Goal: Check status

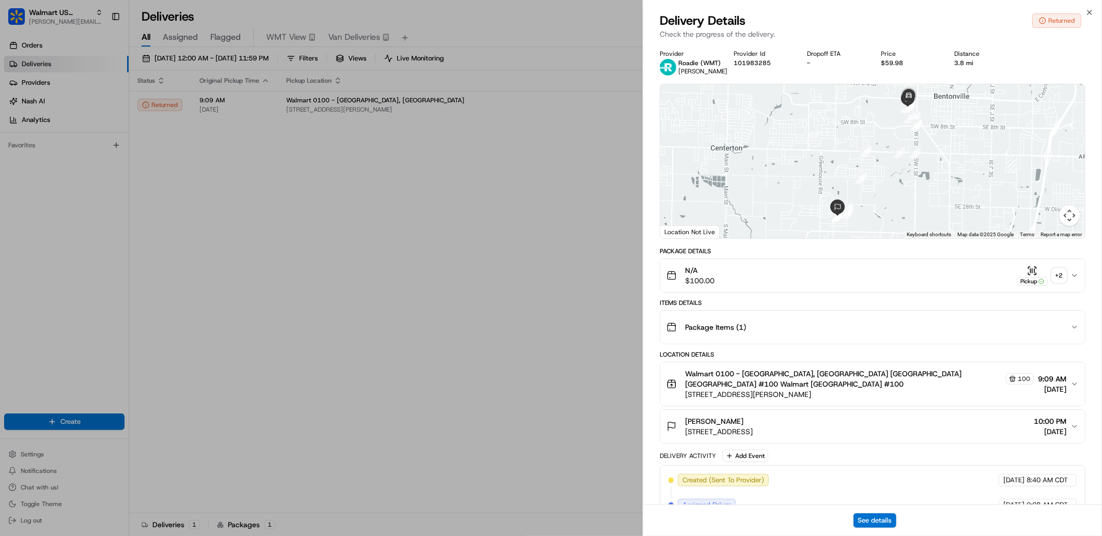
scroll to position [296, 0]
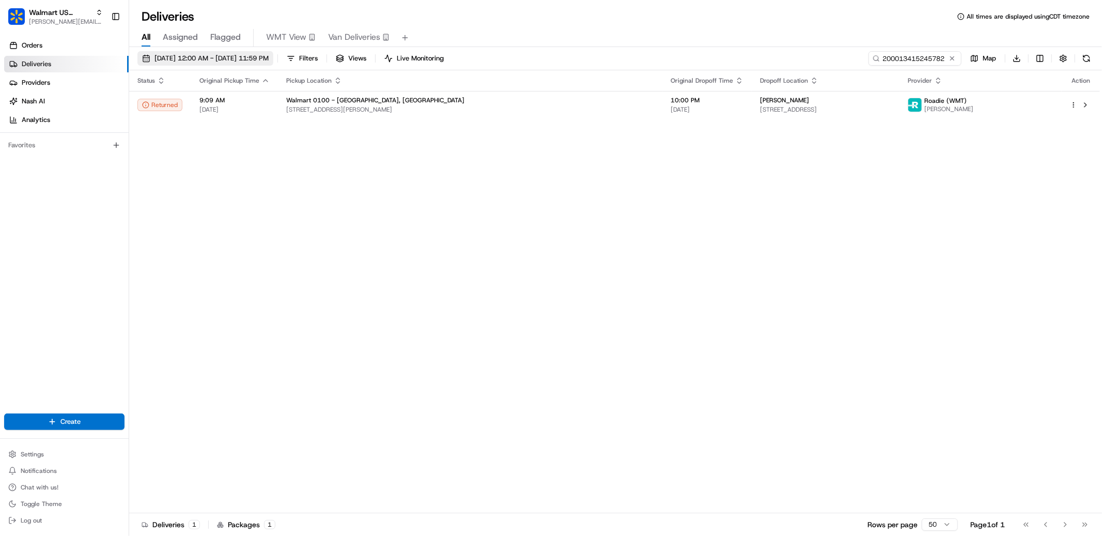
click at [201, 58] on span "[DATE] 12:00 AM - [DATE] 11:59 PM" at bounding box center [212, 58] width 114 height 9
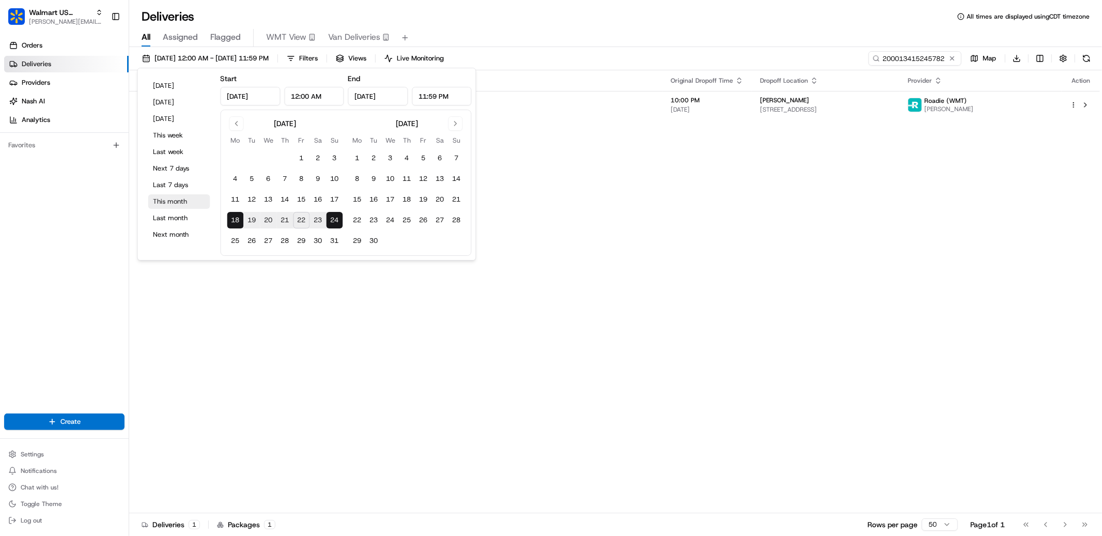
click at [176, 201] on button "This month" at bounding box center [179, 201] width 62 height 14
type input "[DATE]"
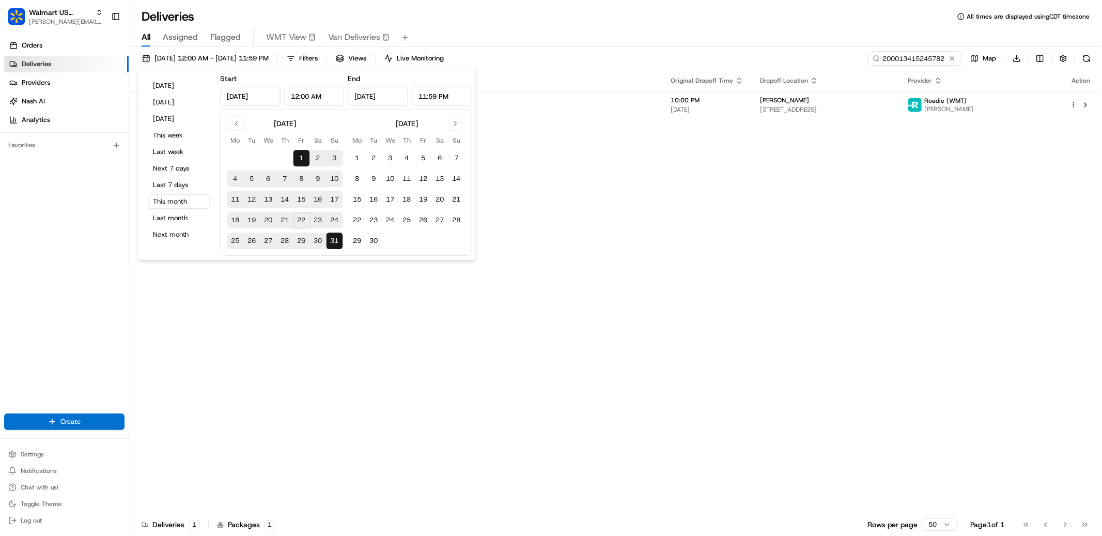
drag, startPoint x: 955, startPoint y: 59, endPoint x: 917, endPoint y: 57, distance: 38.3
click at [956, 59] on button at bounding box center [952, 58] width 10 height 10
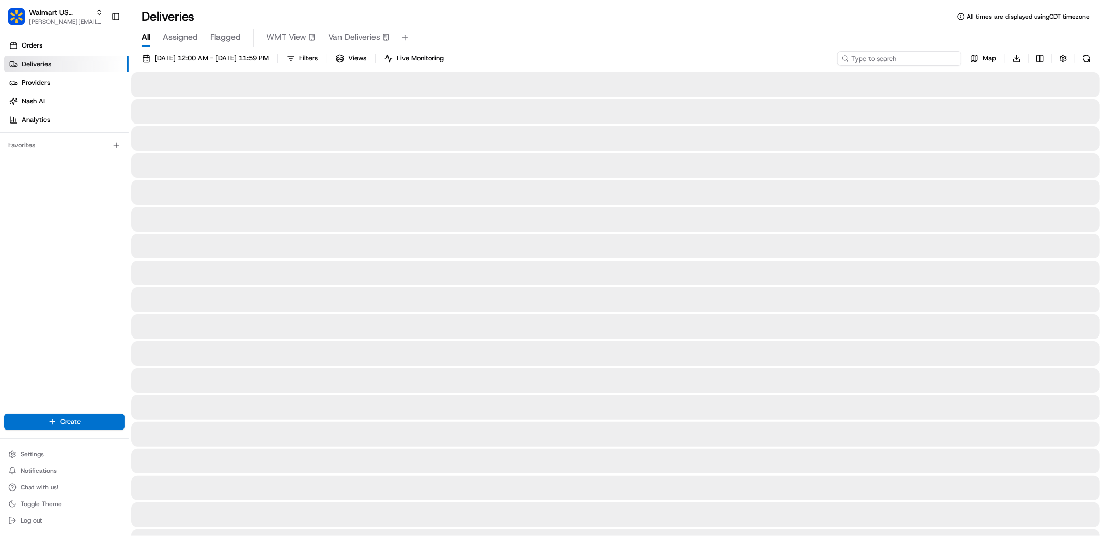
click at [892, 55] on input at bounding box center [900, 58] width 124 height 14
paste input "200013399036023"
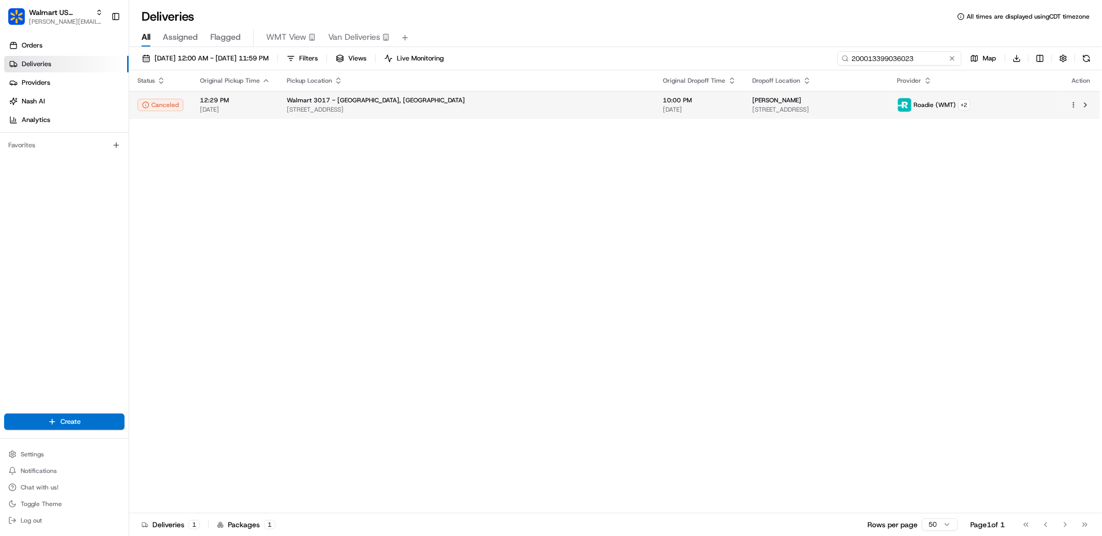
type input "200013399036023"
click at [468, 106] on span "[STREET_ADDRESS]" at bounding box center [467, 109] width 360 height 8
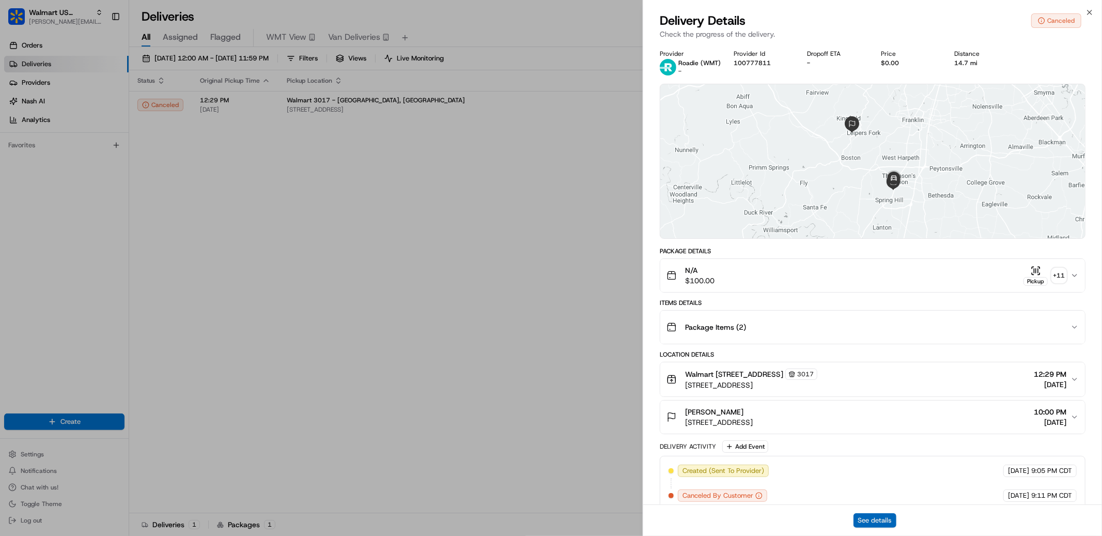
click at [867, 521] on button "See details" at bounding box center [875, 520] width 43 height 14
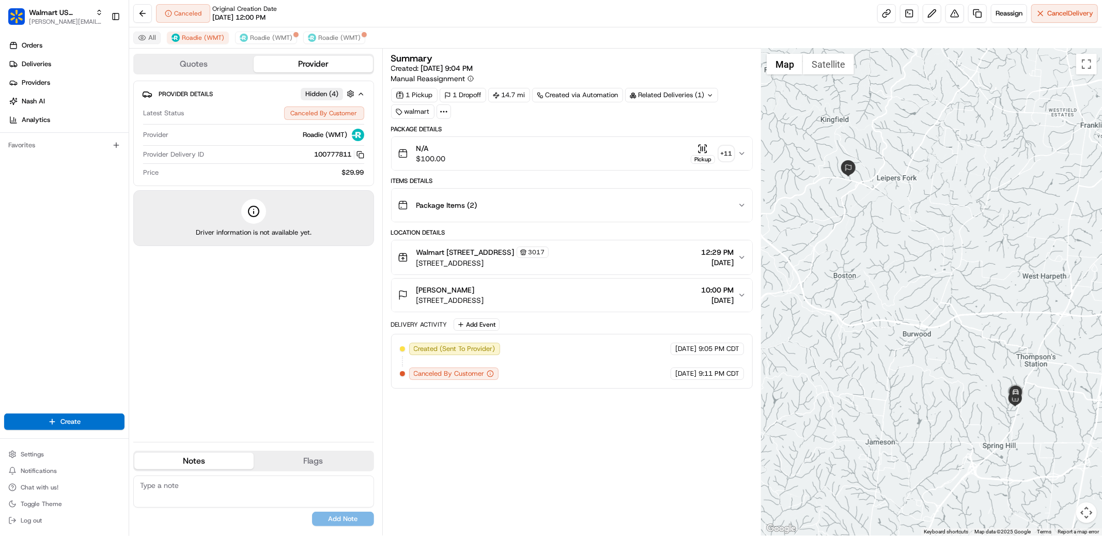
click at [147, 40] on button "All" at bounding box center [146, 38] width 27 height 12
